Goal: Task Accomplishment & Management: Manage account settings

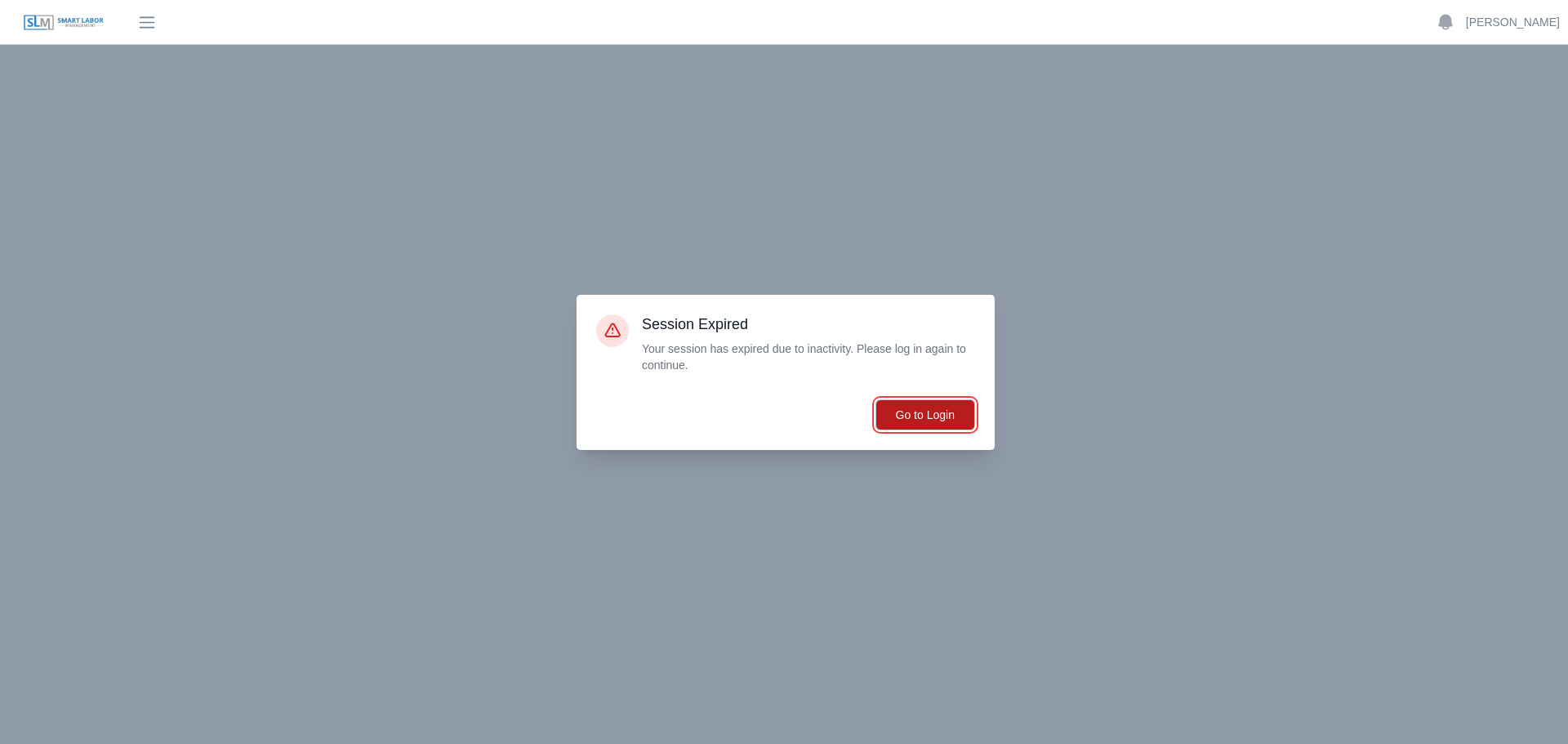
click at [930, 407] on button "Go to Login" at bounding box center [925, 415] width 100 height 31
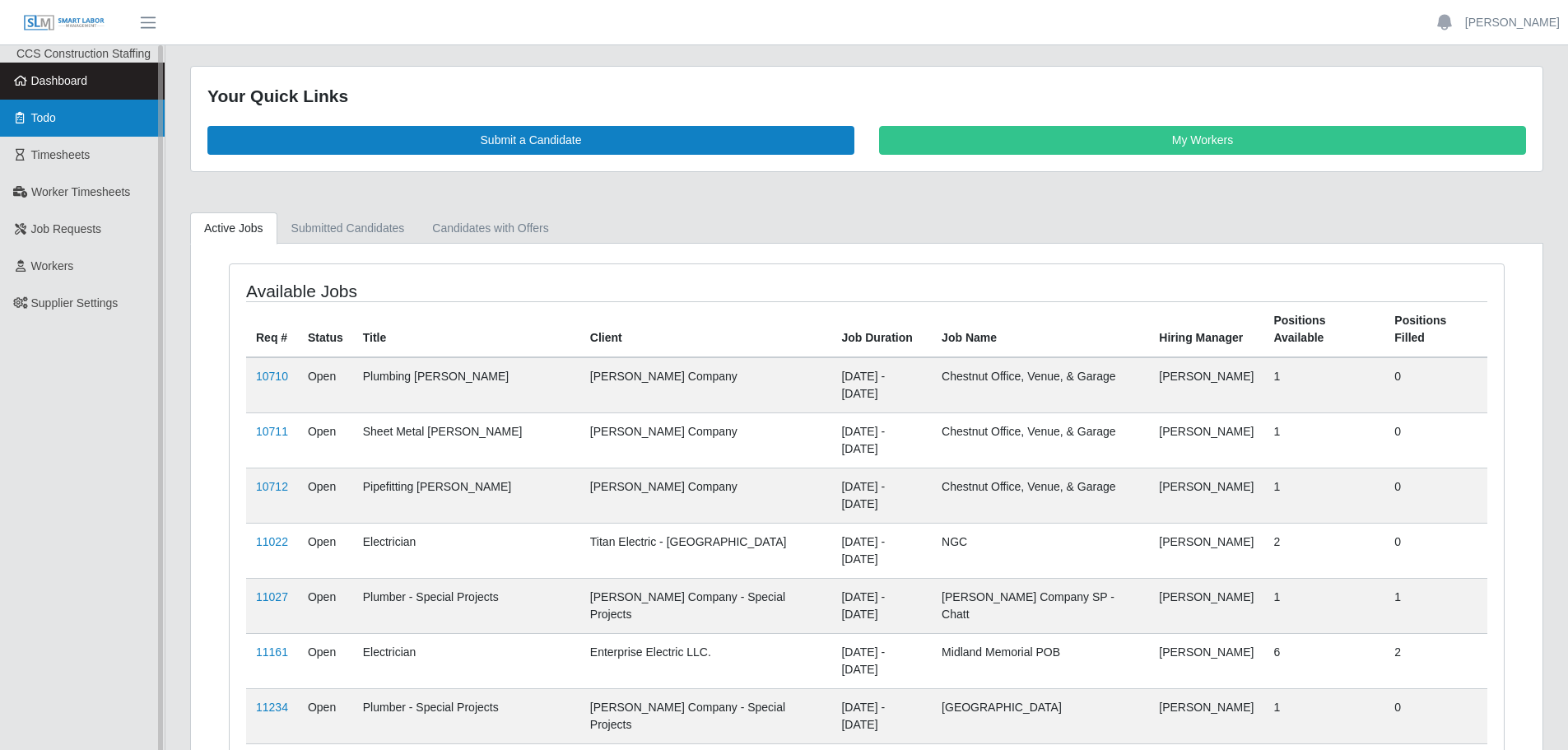
click at [59, 123] on link "Todo" at bounding box center [82, 118] width 165 height 37
